Goal: Information Seeking & Learning: Find specific fact

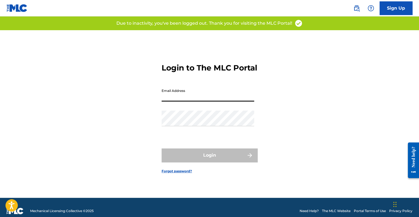
click at [170, 98] on input "Email Address" at bounding box center [208, 94] width 93 height 16
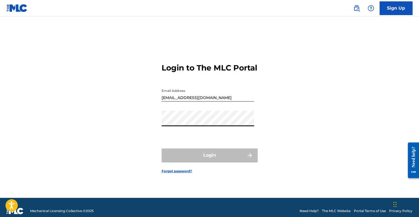
type input "[EMAIL_ADDRESS][DOMAIN_NAME]"
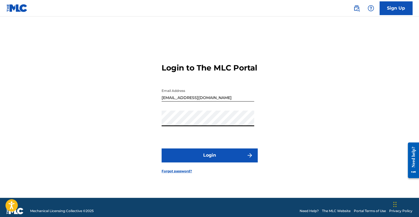
click at [194, 162] on button "Login" at bounding box center [210, 155] width 96 height 14
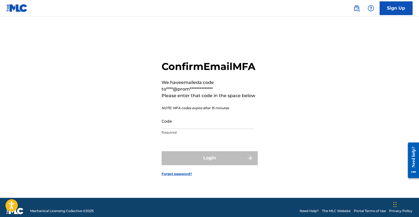
click at [190, 128] on input "Code" at bounding box center [208, 121] width 93 height 16
paste input "763540"
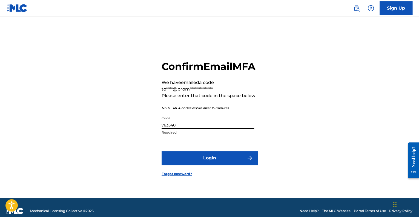
type input "763540"
click at [203, 165] on button "Login" at bounding box center [210, 158] width 96 height 14
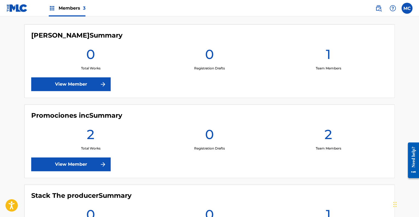
scroll to position [137, 0]
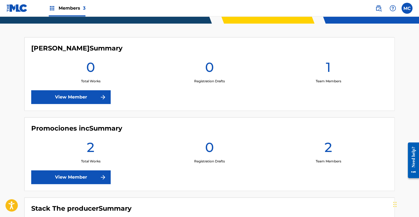
click at [76, 179] on link "View Member" at bounding box center [70, 177] width 79 height 14
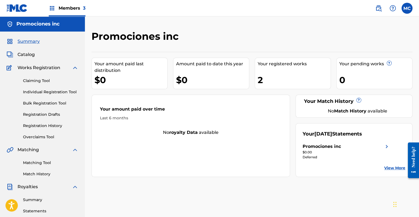
click at [25, 52] on span "Catalog" at bounding box center [26, 54] width 17 height 7
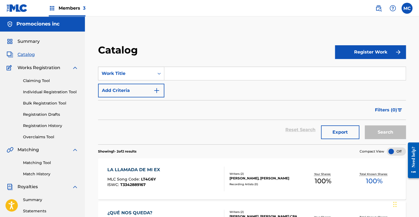
click at [35, 83] on link "Claiming Tool" at bounding box center [50, 81] width 55 height 6
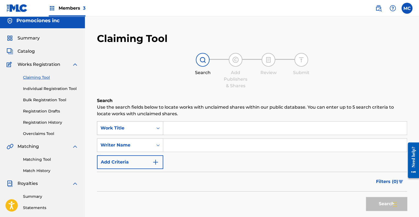
click at [131, 133] on div "Work Title" at bounding box center [130, 128] width 66 height 14
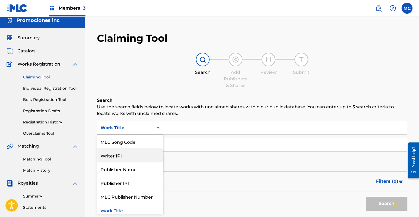
scroll to position [17, 0]
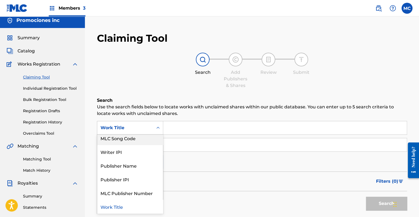
click at [131, 82] on div "Search Add Publishers & Shares Review Submit" at bounding box center [252, 71] width 310 height 36
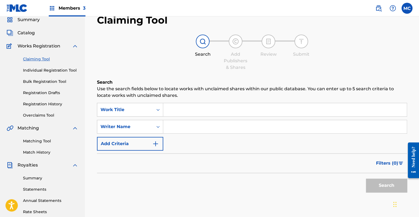
scroll to position [31, 0]
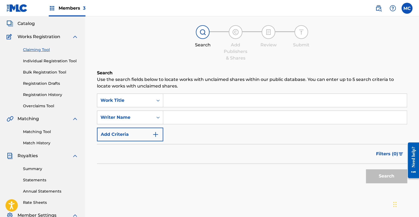
click at [43, 133] on link "Matching Tool" at bounding box center [50, 132] width 55 height 6
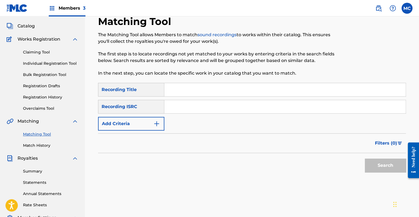
scroll to position [13, 0]
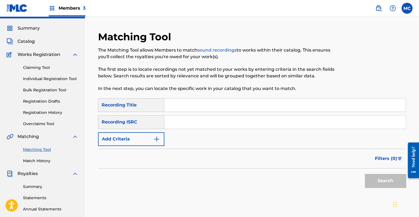
click at [28, 26] on span "Summary" at bounding box center [29, 28] width 22 height 7
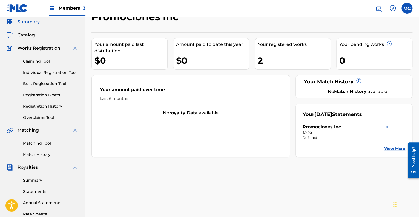
scroll to position [55, 0]
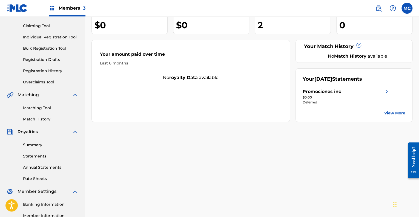
click at [45, 155] on link "Statements" at bounding box center [50, 156] width 55 height 6
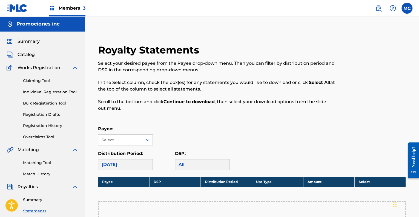
click at [10, 5] on img at bounding box center [17, 8] width 21 height 8
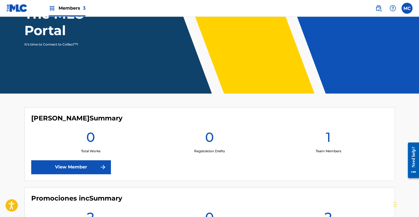
scroll to position [137, 0]
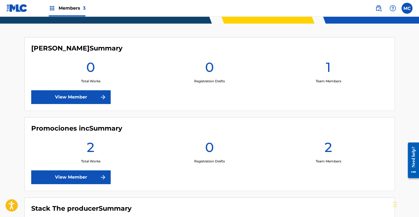
click at [80, 96] on link "View Member" at bounding box center [70, 97] width 79 height 14
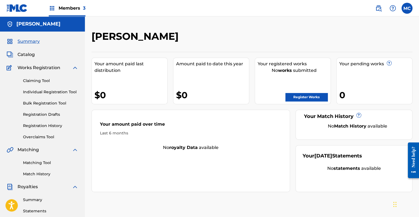
click at [8, 41] on img at bounding box center [10, 41] width 7 height 7
click at [23, 41] on span "Summary" at bounding box center [29, 41] width 22 height 7
click at [60, 8] on span "Members 3" at bounding box center [72, 8] width 27 height 6
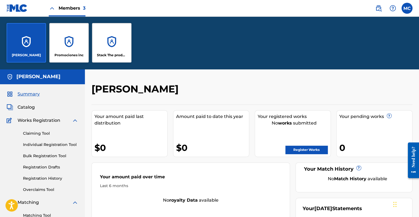
click at [74, 120] on img at bounding box center [75, 120] width 7 height 7
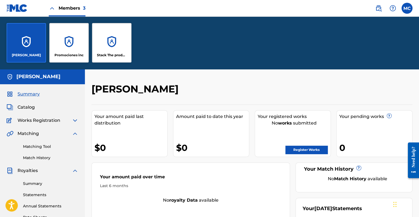
click at [75, 135] on img at bounding box center [75, 133] width 7 height 7
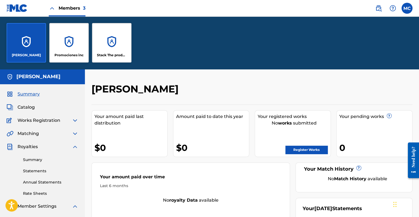
click at [78, 147] on img at bounding box center [75, 146] width 7 height 7
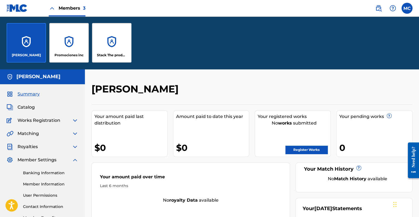
scroll to position [55, 0]
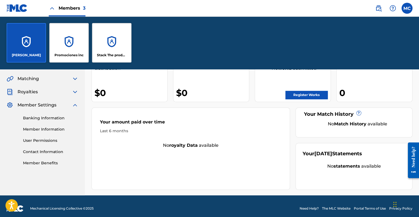
click at [73, 105] on img at bounding box center [75, 105] width 7 height 7
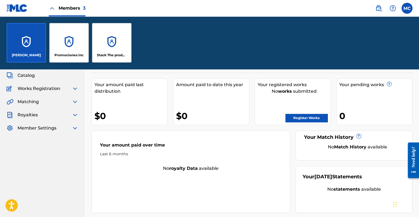
scroll to position [0, 0]
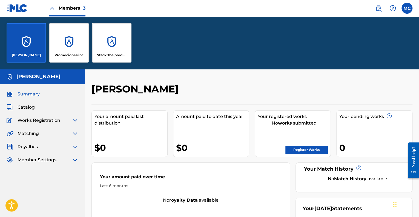
click at [31, 119] on span "Works Registration" at bounding box center [39, 120] width 43 height 7
click at [76, 121] on img at bounding box center [75, 120] width 7 height 7
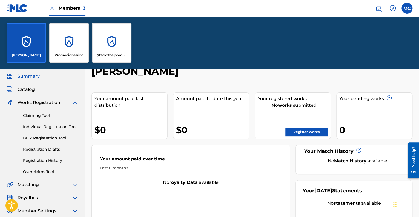
scroll to position [27, 0]
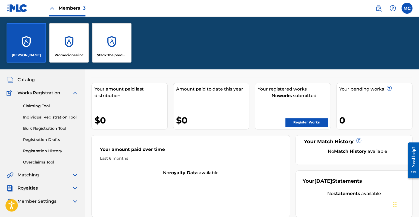
click at [31, 174] on span "Matching" at bounding box center [28, 174] width 21 height 7
click at [74, 177] on img at bounding box center [75, 174] width 7 height 7
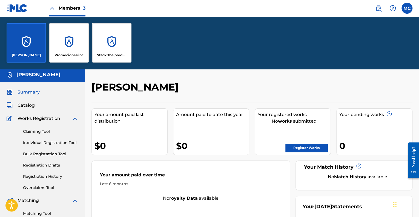
scroll to position [0, 0]
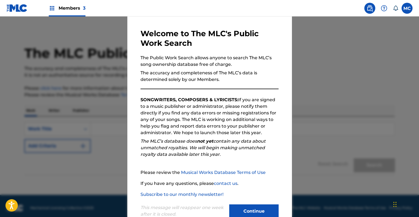
scroll to position [34, 0]
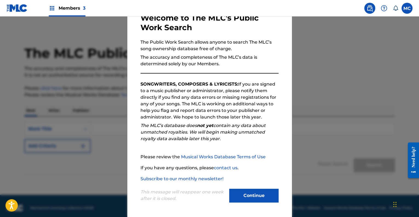
click at [263, 199] on button "Continue" at bounding box center [253, 195] width 49 height 14
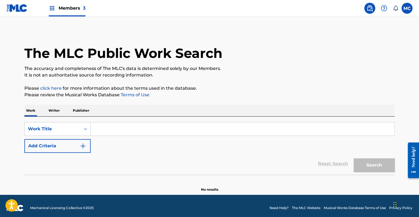
click at [101, 127] on input "Search Form" at bounding box center [243, 128] width 304 height 13
click at [56, 111] on p "Writer" at bounding box center [54, 111] width 15 height 12
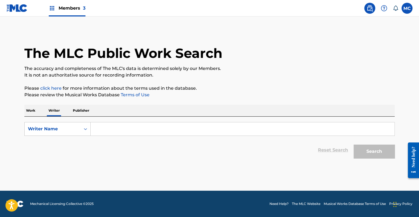
click at [34, 107] on p "Work" at bounding box center [30, 111] width 13 height 12
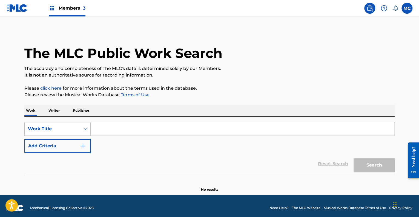
click at [71, 150] on button "Add Criteria" at bounding box center [57, 146] width 66 height 14
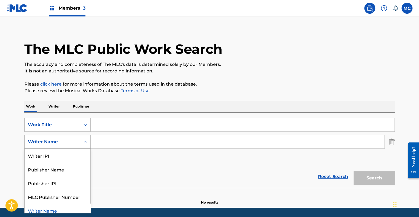
click at [81, 145] on div "Search Form" at bounding box center [86, 141] width 10 height 13
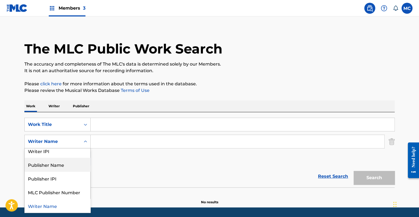
click at [112, 168] on div "Reset Search Search" at bounding box center [209, 176] width 370 height 22
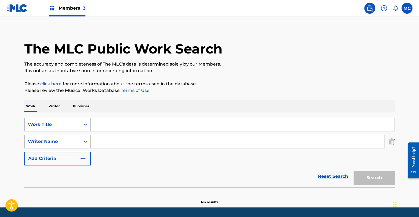
click at [76, 161] on button "Add Criteria" at bounding box center [57, 158] width 66 height 14
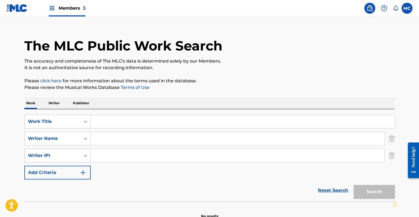
click at [80, 162] on div "Writer IPI" at bounding box center [57, 155] width 66 height 14
drag, startPoint x: 109, startPoint y: 186, endPoint x: 101, endPoint y: 185, distance: 7.7
click at [109, 186] on div "Reset Search Search" at bounding box center [209, 190] width 370 height 22
click at [79, 174] on button "Add Criteria" at bounding box center [57, 172] width 66 height 14
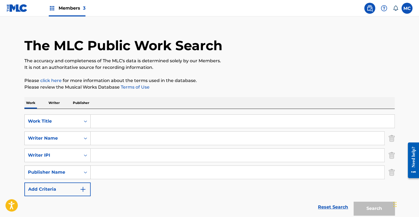
click at [83, 173] on icon "Search Form" at bounding box center [85, 171] width 5 height 5
click at [111, 176] on input "Search Form" at bounding box center [238, 171] width 294 height 13
click at [80, 187] on img "Search Form" at bounding box center [83, 189] width 7 height 7
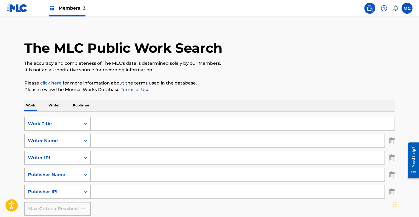
scroll to position [0, 0]
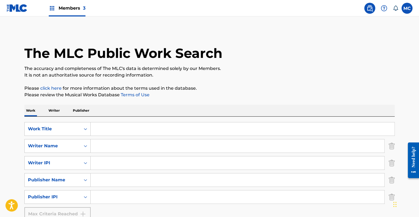
click at [135, 130] on input "Search Form" at bounding box center [243, 128] width 304 height 13
type input "mi mia me dijo"
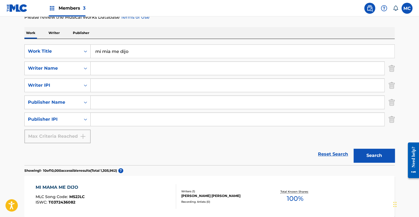
scroll to position [27, 0]
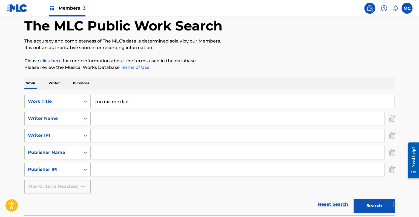
click at [120, 120] on input "Search Form" at bounding box center [238, 118] width 294 height 13
paste input "[PERSON_NAME]"
click at [377, 203] on button "Search" at bounding box center [374, 206] width 41 height 14
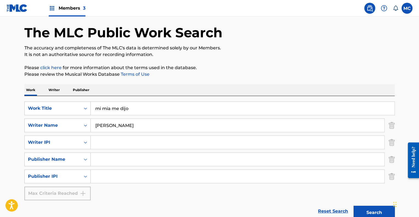
scroll to position [17, 0]
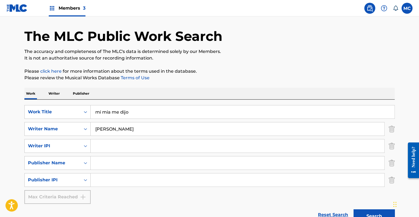
drag, startPoint x: 119, startPoint y: 128, endPoint x: 176, endPoint y: 132, distance: 56.8
click at [176, 132] on input "[PERSON_NAME]" at bounding box center [238, 128] width 294 height 13
click at [114, 129] on input "[PERSON_NAME]" at bounding box center [238, 128] width 294 height 13
click at [117, 127] on input "[PERSON_NAME]" at bounding box center [238, 128] width 294 height 13
drag, startPoint x: 115, startPoint y: 127, endPoint x: 101, endPoint y: 129, distance: 14.7
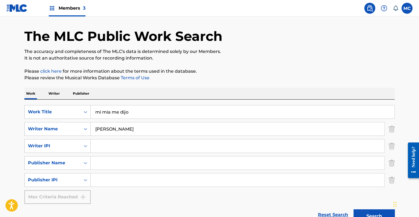
click at [96, 129] on input "[PERSON_NAME]" at bounding box center [238, 128] width 294 height 13
click at [140, 128] on input "[PERSON_NAME]" at bounding box center [238, 128] width 294 height 13
paste input "VALETTE"
type input "[PERSON_NAME]"
click at [354, 209] on button "Search" at bounding box center [374, 216] width 41 height 14
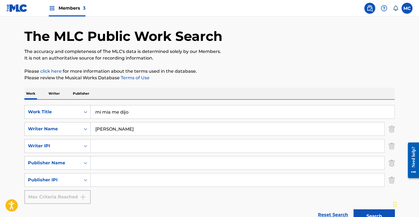
scroll to position [72, 0]
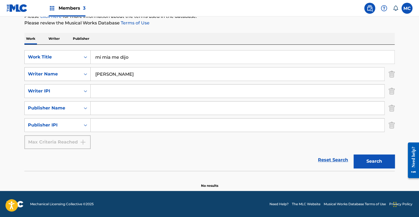
drag, startPoint x: 141, startPoint y: 73, endPoint x: 87, endPoint y: 76, distance: 54.0
click at [87, 76] on div "SearchWithCriteria44b7ae5a-da0e-4895-b351-f02c92f99c9a Writer Name [PERSON_NAME]" at bounding box center [209, 74] width 370 height 14
click at [101, 92] on input "Search Form" at bounding box center [238, 90] width 294 height 13
paste input "00672113859"
type input "00672113859"
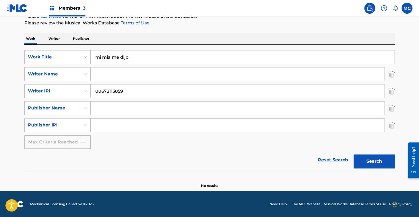
click at [371, 159] on button "Search" at bounding box center [374, 161] width 41 height 14
drag, startPoint x: 148, startPoint y: 60, endPoint x: 83, endPoint y: 62, distance: 65.2
click at [83, 62] on div "SearchWithCriteria1d1480e9-5f85-4bad-9d49-bacf3828a23b Work Title mi mia me dijo" at bounding box center [209, 57] width 370 height 14
paste input "MI MAMI ME DIJO"
type input "MI MAMI ME DIJO"
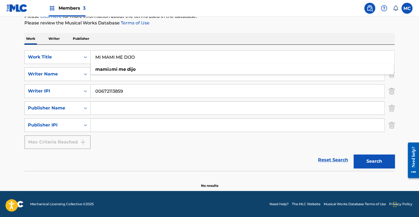
click at [373, 158] on button "Search" at bounding box center [374, 161] width 41 height 14
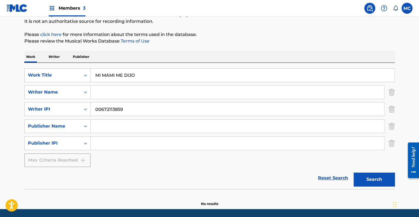
scroll to position [44, 0]
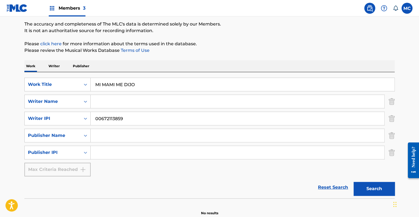
click at [54, 65] on p "Writer" at bounding box center [54, 66] width 15 height 12
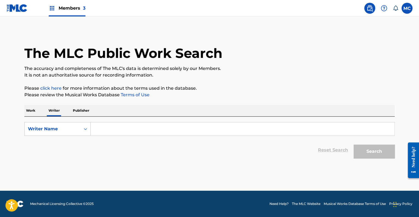
click at [123, 130] on input "Search Form" at bounding box center [243, 128] width 304 height 13
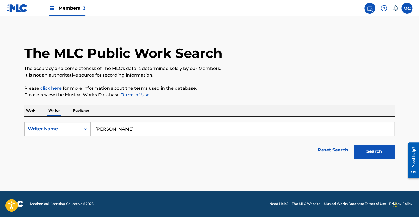
click at [354, 144] on button "Search" at bounding box center [374, 151] width 41 height 14
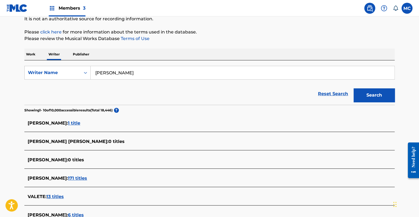
scroll to position [55, 0]
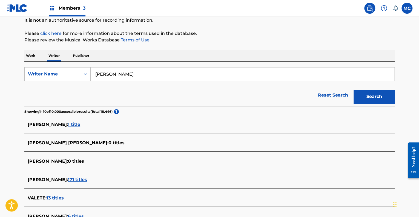
drag, startPoint x: 139, startPoint y: 74, endPoint x: 65, endPoint y: 64, distance: 75.0
click at [65, 64] on div "SearchWithCriteria65be3509-42d1-4058-889c-66d74afc5917 Writer Name [PERSON_NAME…" at bounding box center [209, 84] width 370 height 44
type input "[PERSON_NAME]"
drag, startPoint x: 379, startPoint y: 94, endPoint x: 351, endPoint y: 99, distance: 29.0
click at [379, 94] on button "Search" at bounding box center [374, 97] width 41 height 14
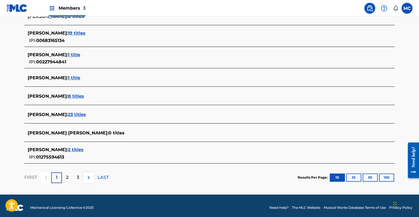
scroll to position [203, 0]
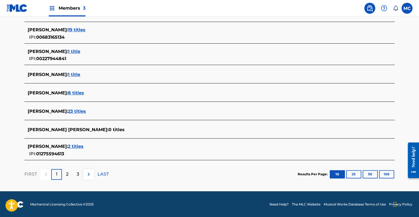
click at [76, 145] on span "2 titles" at bounding box center [76, 146] width 16 height 5
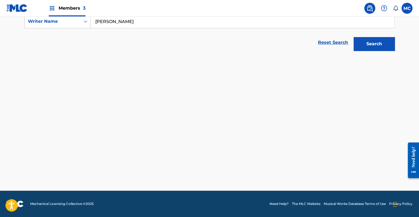
scroll to position [107, 0]
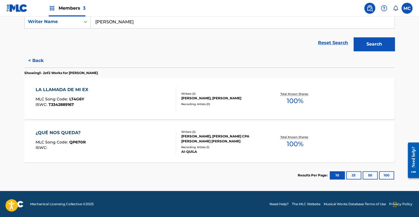
click at [205, 143] on div "Writers ( 2 ) [PERSON_NAME], [PERSON_NAME] CPA [PERSON_NAME] [PERSON_NAME] Reco…" at bounding box center [220, 142] width 88 height 24
